Goal: Task Accomplishment & Management: Use online tool/utility

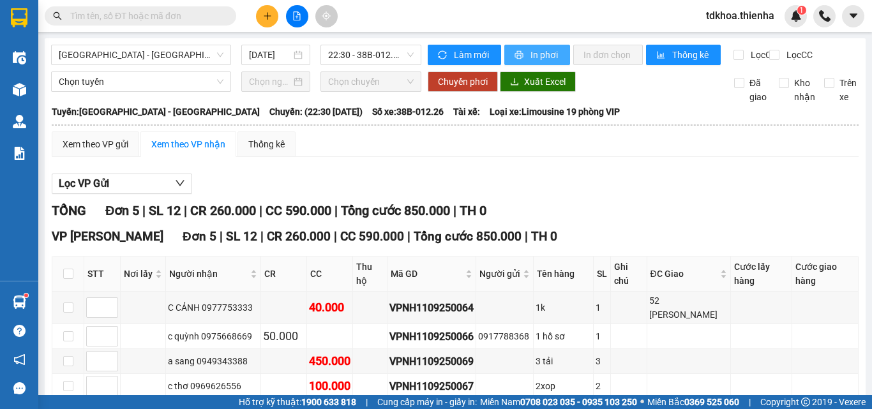
click at [537, 56] on span "In phơi" at bounding box center [544, 55] width 29 height 14
click at [540, 52] on span "In phơi" at bounding box center [544, 55] width 29 height 14
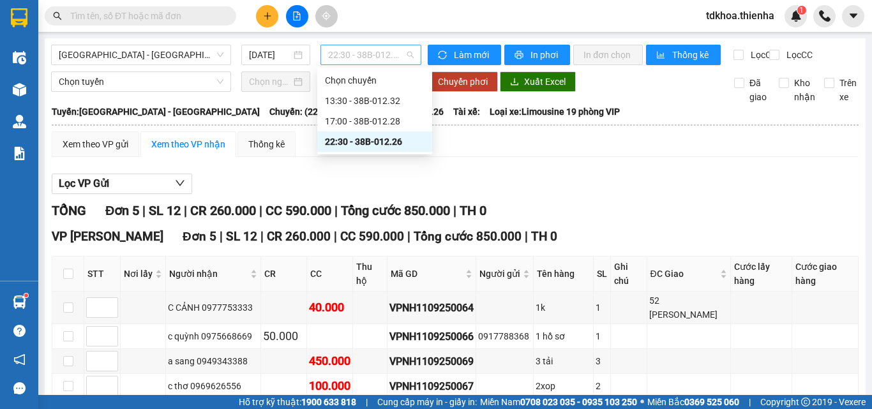
click at [338, 53] on span "22:30 - 38B-012.26" at bounding box center [370, 54] width 85 height 19
click at [349, 124] on div "17:00 - 38B-012.28" at bounding box center [375, 121] width 100 height 14
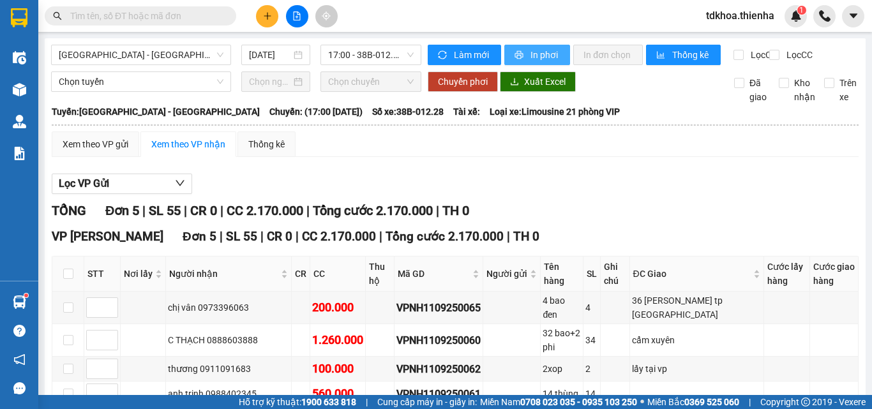
click at [523, 50] on button "In phơi" at bounding box center [537, 55] width 66 height 20
click at [375, 57] on span "17:00 - 38B-012.28" at bounding box center [370, 54] width 85 height 19
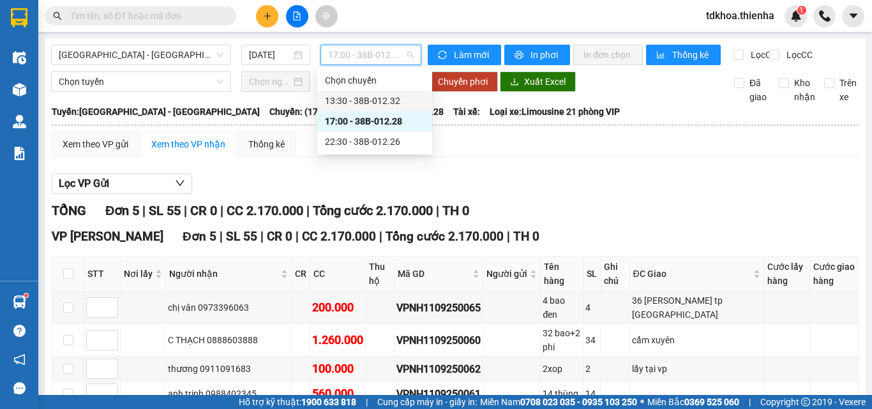
click at [356, 99] on div "13:30 - 38B-012.32" at bounding box center [375, 101] width 100 height 14
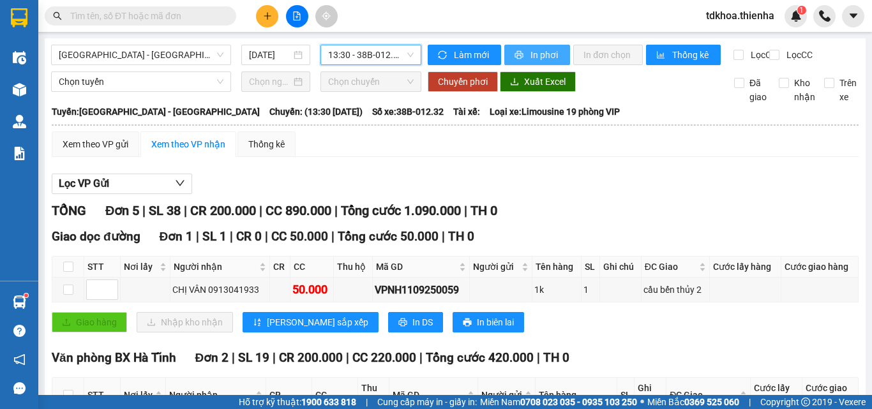
click at [531, 59] on span "In phơi" at bounding box center [544, 55] width 29 height 14
click at [377, 50] on span "13:30 - 38B-012.32" at bounding box center [370, 54] width 85 height 19
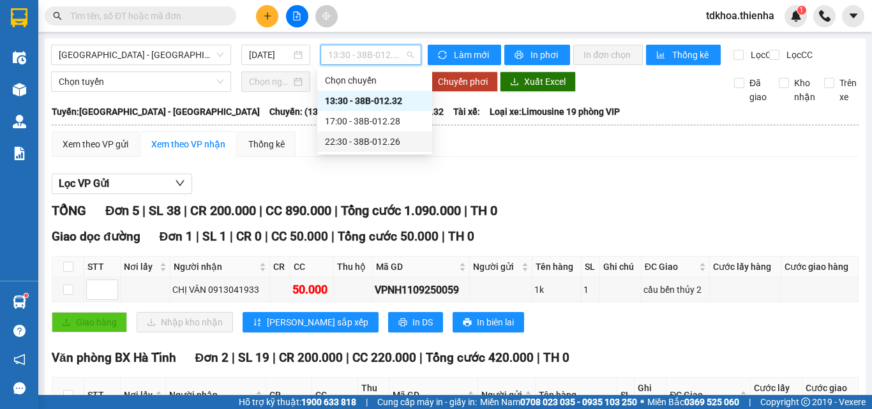
click at [370, 144] on div "22:30 - 38B-012.26" at bounding box center [375, 142] width 100 height 14
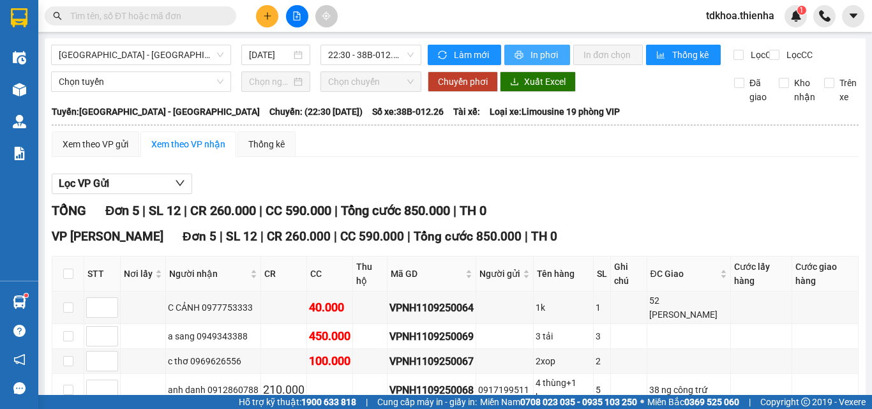
click at [543, 52] on span "In phơi" at bounding box center [544, 55] width 29 height 14
